Goal: Transaction & Acquisition: Purchase product/service

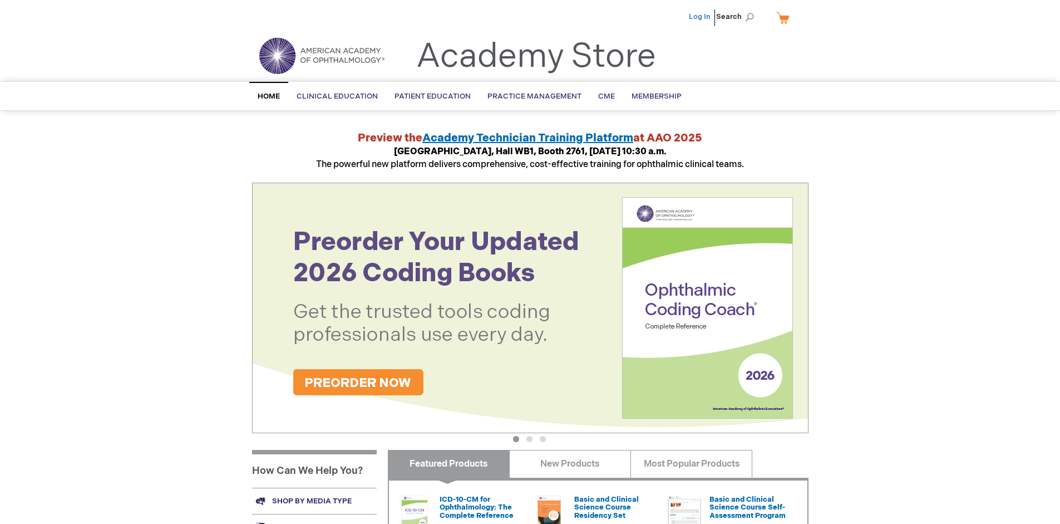
click at [700, 17] on link "Log In" at bounding box center [700, 16] width 22 height 9
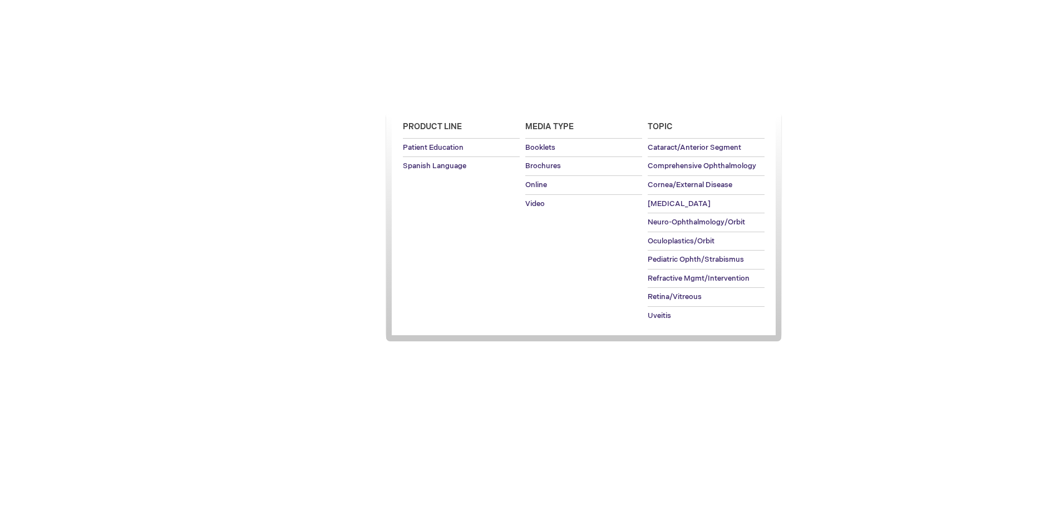
click at [430, 96] on span "Patient Education" at bounding box center [432, 96] width 76 height 9
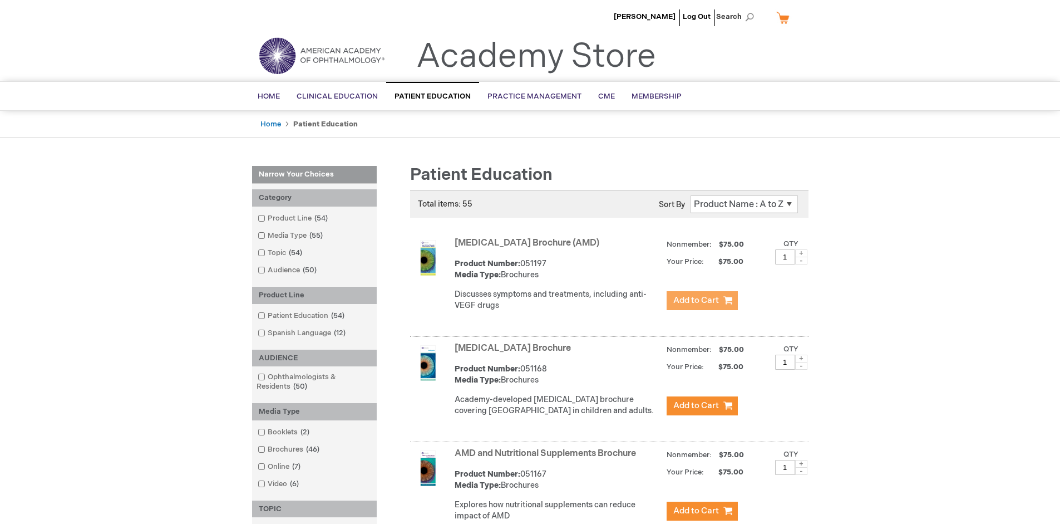
click at [702, 300] on span "Add to Cart" at bounding box center [696, 300] width 46 height 11
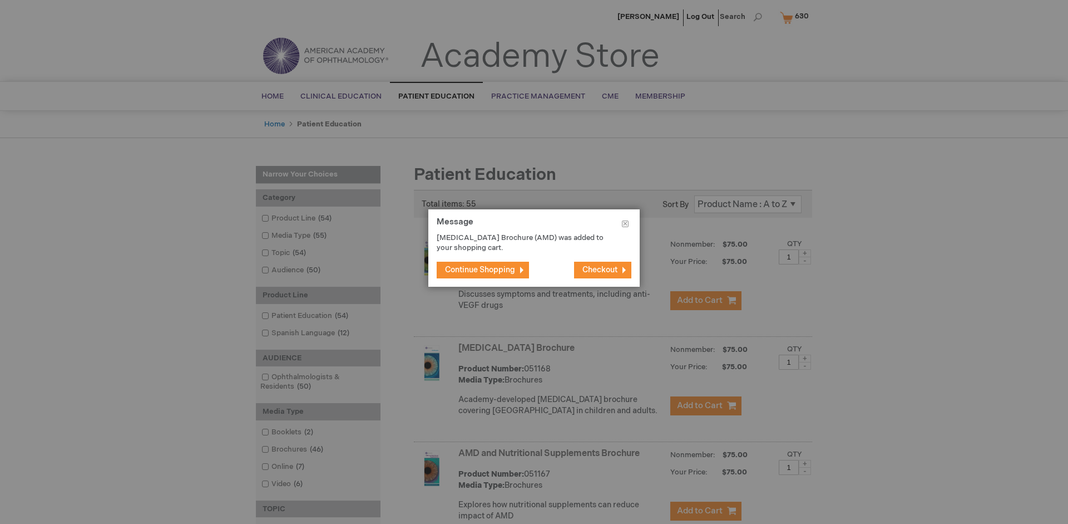
click at [480, 269] on span "Continue Shopping" at bounding box center [480, 269] width 70 height 9
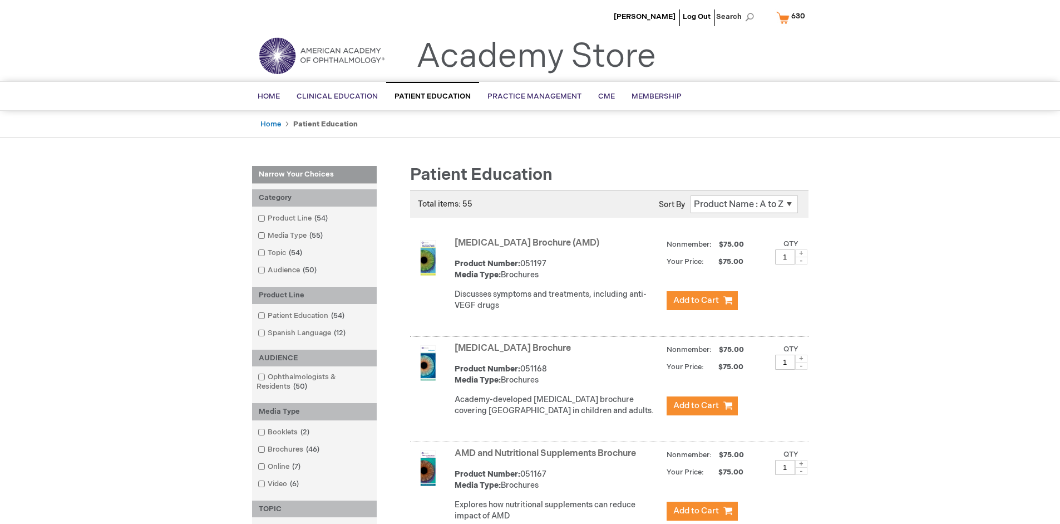
click at [547, 458] on link "AMD and Nutritional Supplements Brochure" at bounding box center [545, 453] width 181 height 11
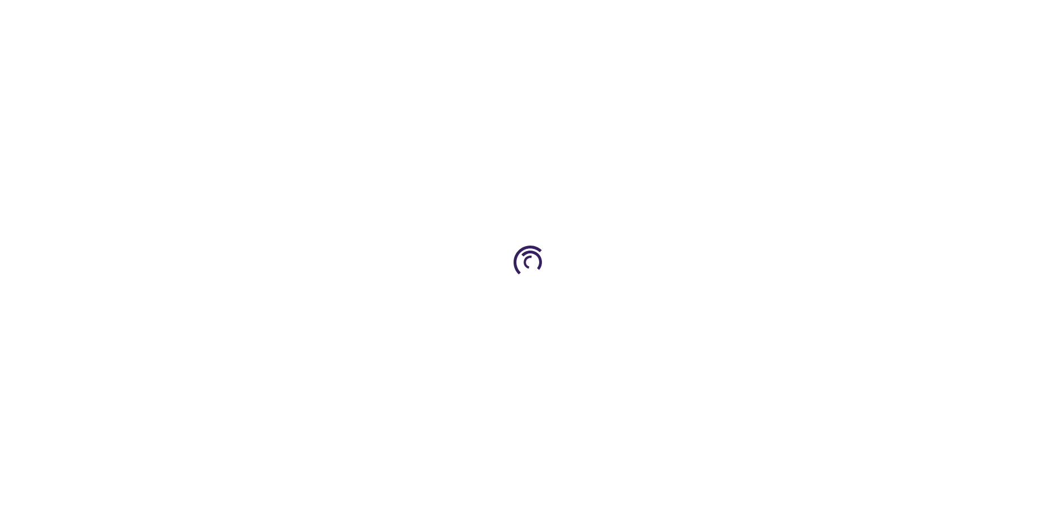
type input "1"
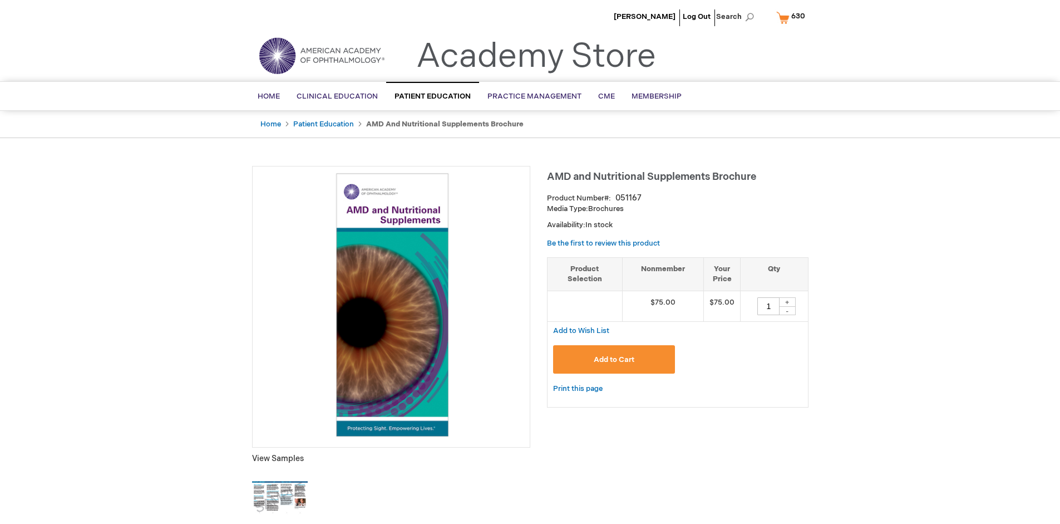
click at [614, 359] on span "Add to Cart" at bounding box center [614, 359] width 41 height 9
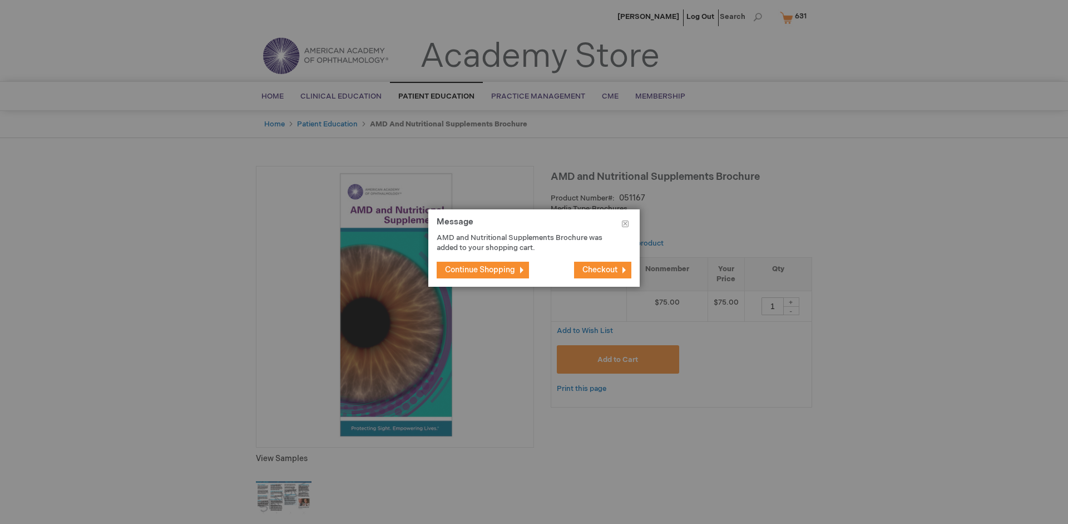
click at [480, 269] on span "Continue Shopping" at bounding box center [480, 269] width 70 height 9
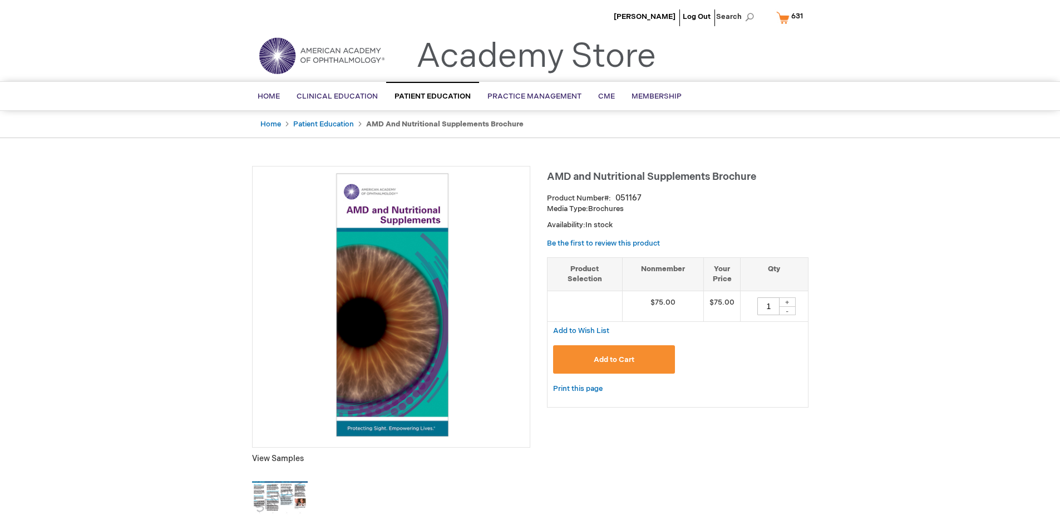
click at [792, 17] on span "631" at bounding box center [797, 16] width 12 height 9
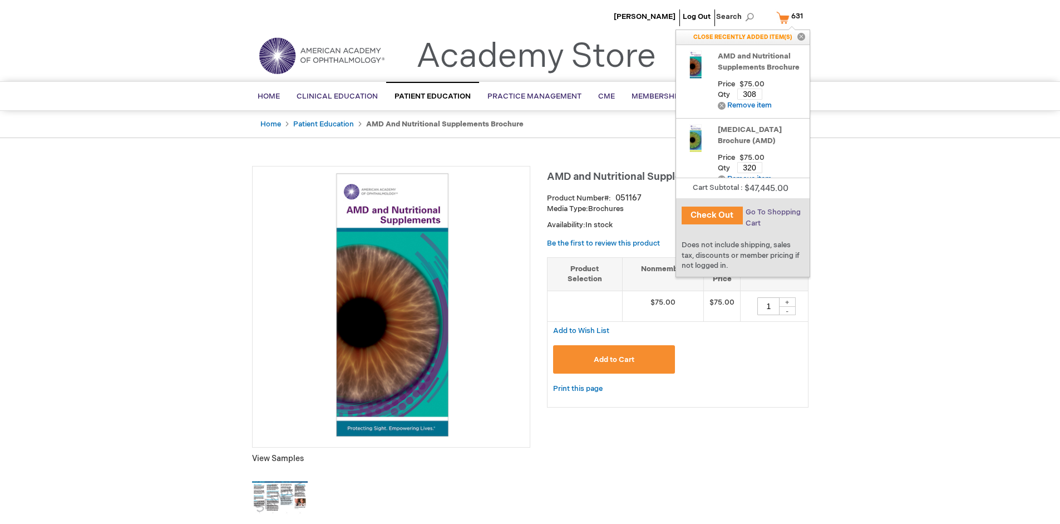
click at [772, 212] on span "Go To Shopping Cart" at bounding box center [773, 218] width 55 height 20
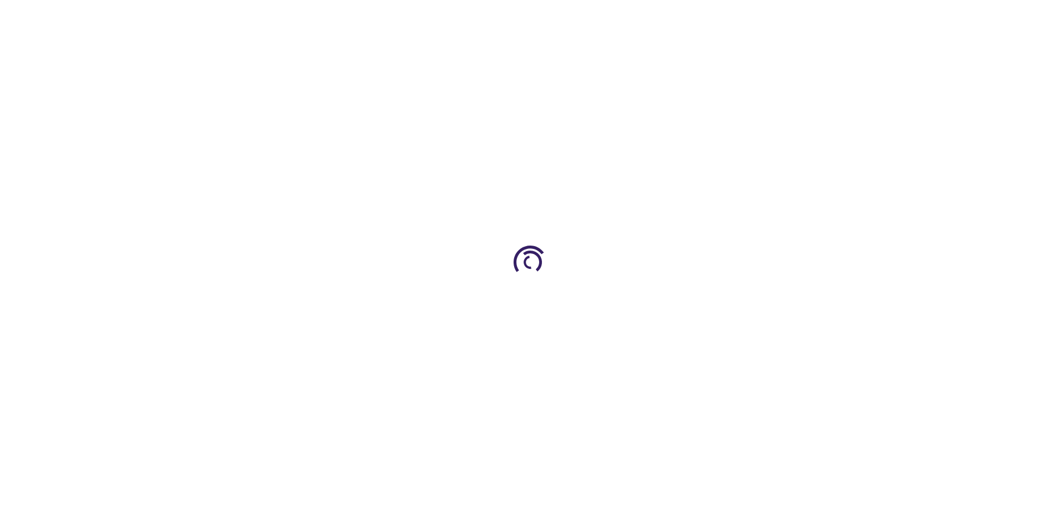
select select "US"
select select "41"
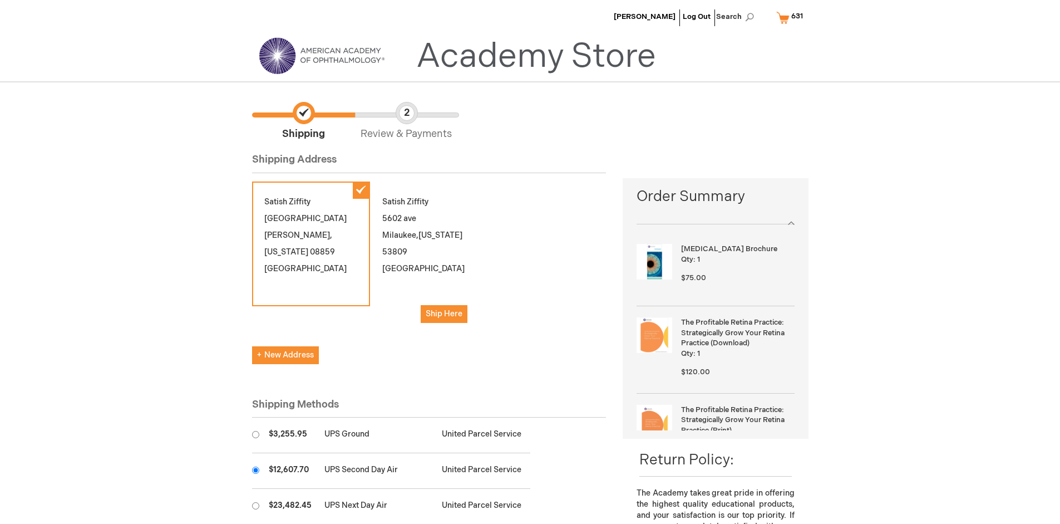
click at [255, 470] on input "radio" at bounding box center [255, 469] width 7 height 7
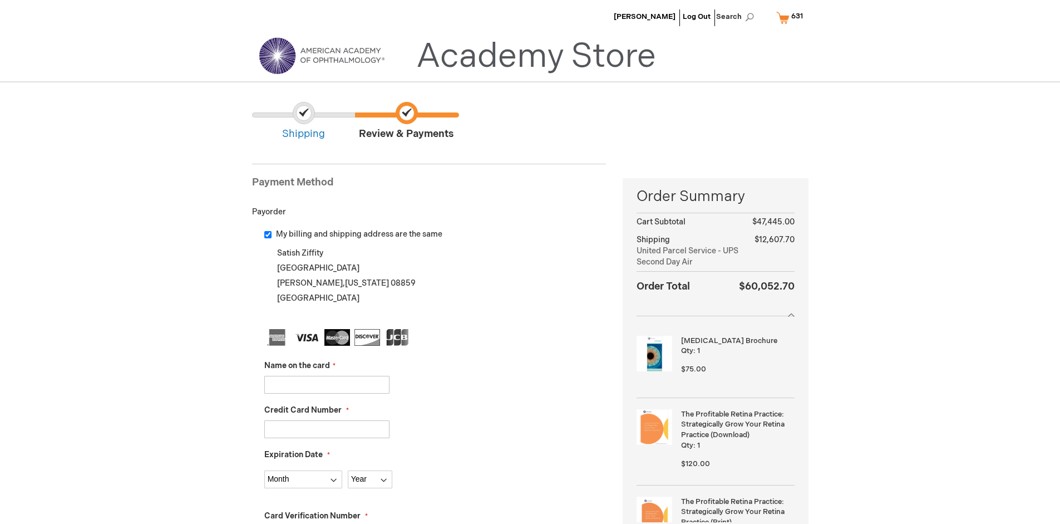
click at [327, 384] on input "Name on the card" at bounding box center [326, 385] width 125 height 18
